Goal: Information Seeking & Learning: Learn about a topic

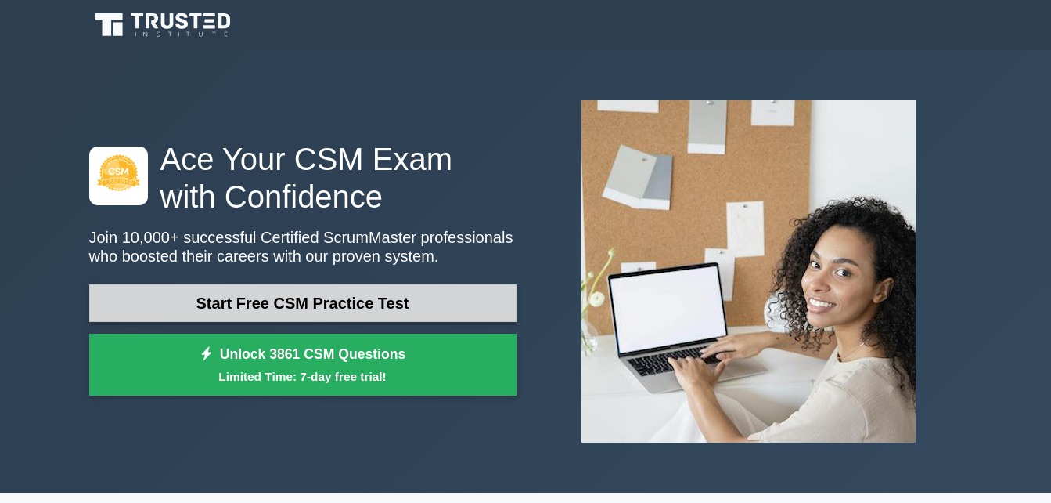
click at [319, 294] on link "Start Free CSM Practice Test" at bounding box center [302, 303] width 427 height 38
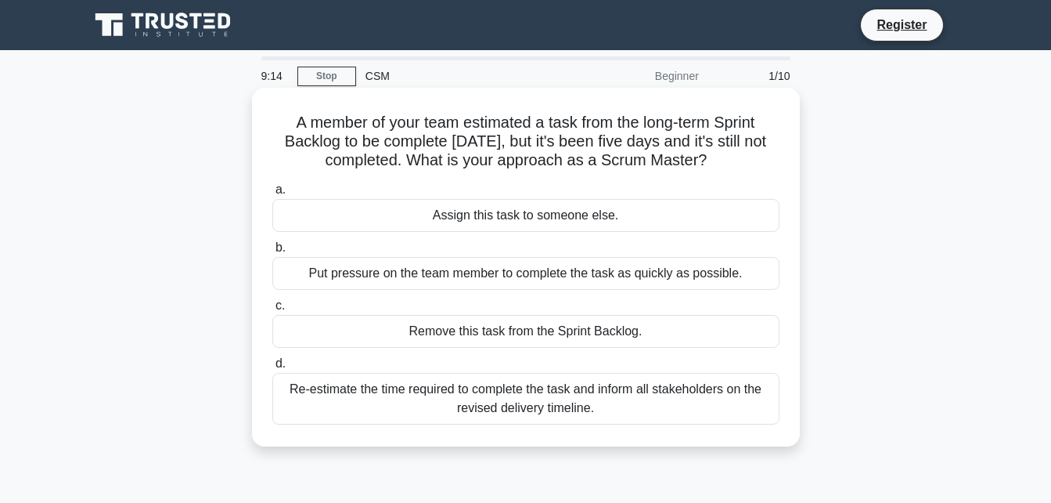
click at [514, 406] on div "Re-estimate the time required to complete the task and inform all stakeholders …" at bounding box center [525, 399] width 507 height 52
click at [272, 369] on input "d. Re-estimate the time required to complete the task and inform all stakeholde…" at bounding box center [272, 364] width 0 height 10
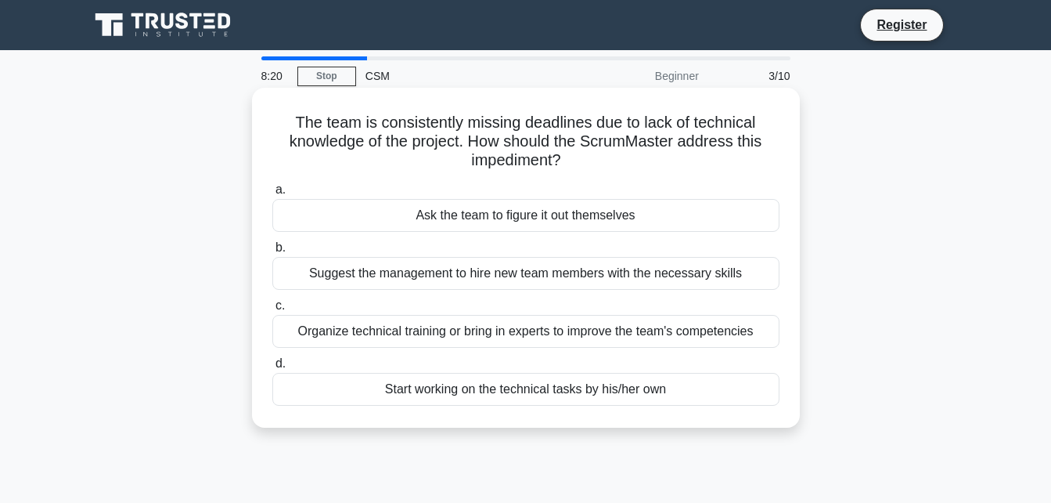
click at [583, 325] on div "Organize technical training or bring in experts to improve the team's competenc…" at bounding box center [525, 331] width 507 height 33
click at [272, 311] on input "c. Organize technical training or bring in experts to improve the team's compet…" at bounding box center [272, 306] width 0 height 10
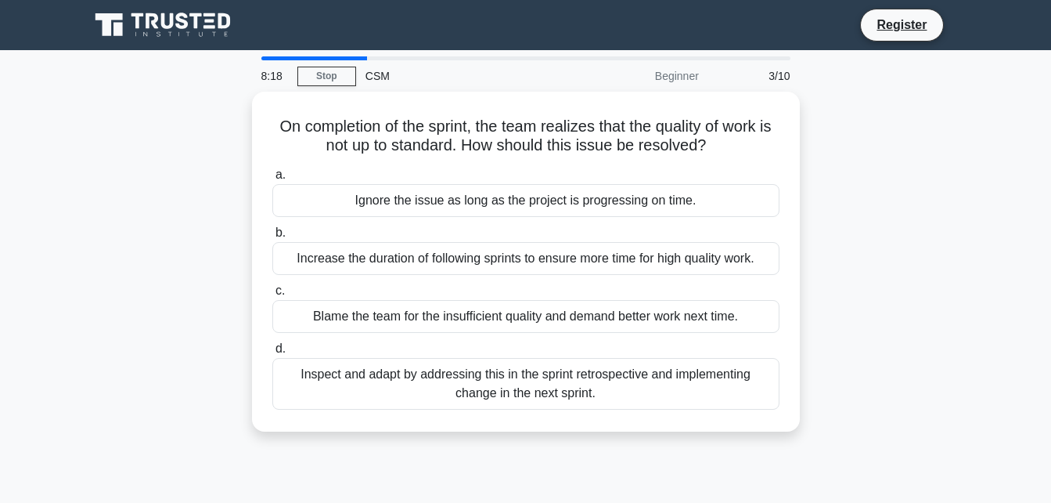
click at [583, 325] on div "Blame the team for the insufficient quality and demand better work next time." at bounding box center [525, 316] width 507 height 33
click at [272, 296] on input "c. Blame the team for the insufficient quality and demand better work next time." at bounding box center [272, 291] width 0 height 10
